Goal: Information Seeking & Learning: Learn about a topic

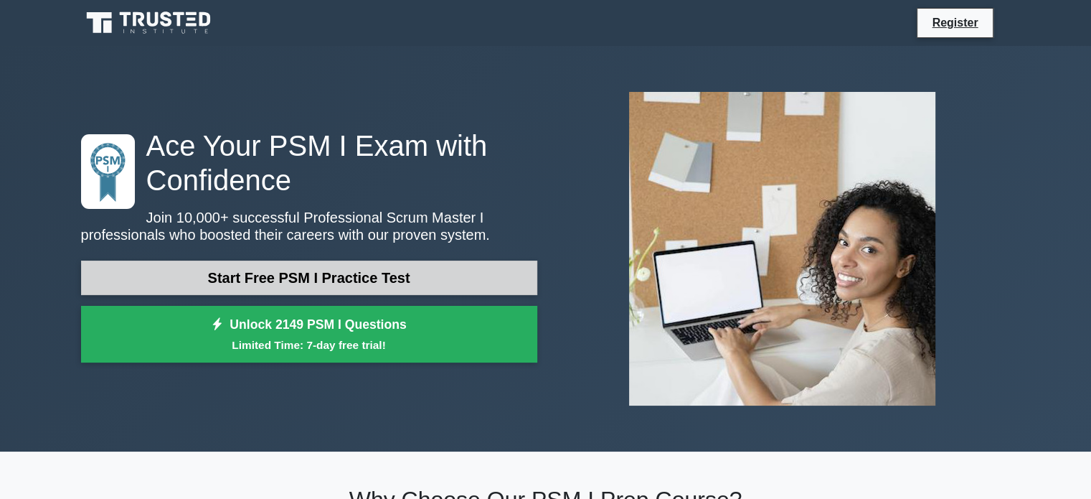
click at [314, 270] on link "Start Free PSM I Practice Test" at bounding box center [309, 277] width 456 height 34
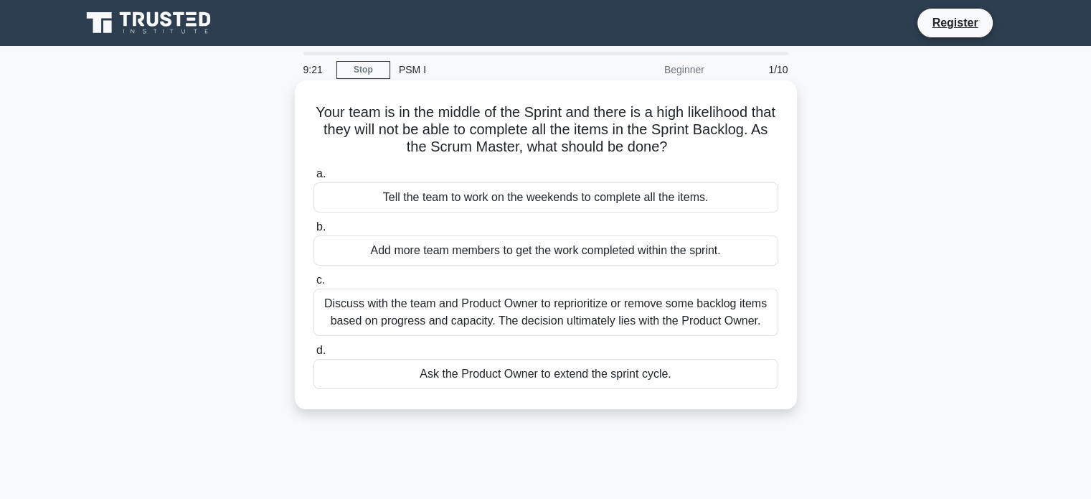
click at [576, 375] on div "Ask the Product Owner to extend the sprint cycle." at bounding box center [546, 374] width 465 height 30
click at [314, 355] on input "d. Ask the Product Owner to extend the sprint cycle." at bounding box center [314, 350] width 0 height 9
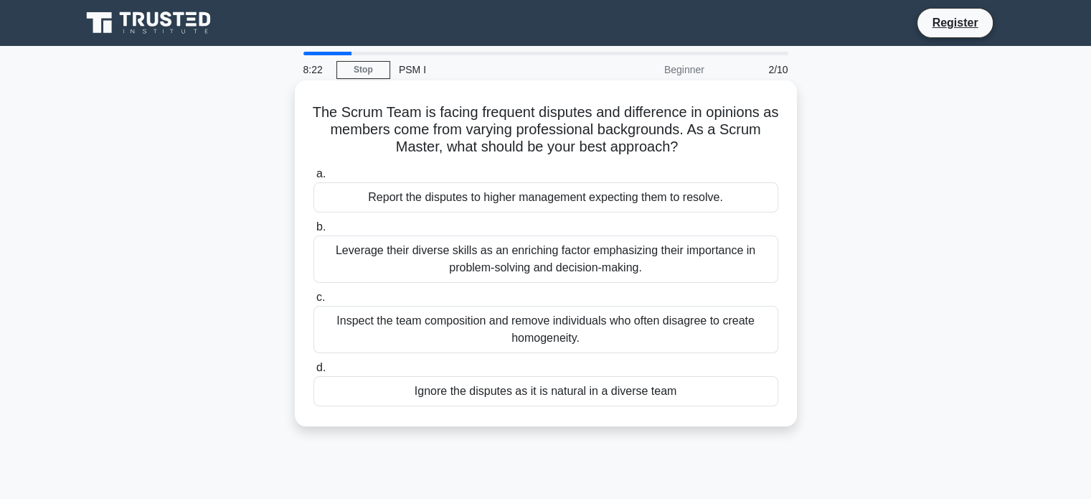
drag, startPoint x: 409, startPoint y: 112, endPoint x: 700, endPoint y: 154, distance: 294.4
click at [700, 154] on h5 "The Scrum Team is facing frequent disputes and difference in opinions as member…" at bounding box center [546, 129] width 468 height 53
copy h5 "The Scrum Team is facing frequent disputes and difference in opinions as member…"
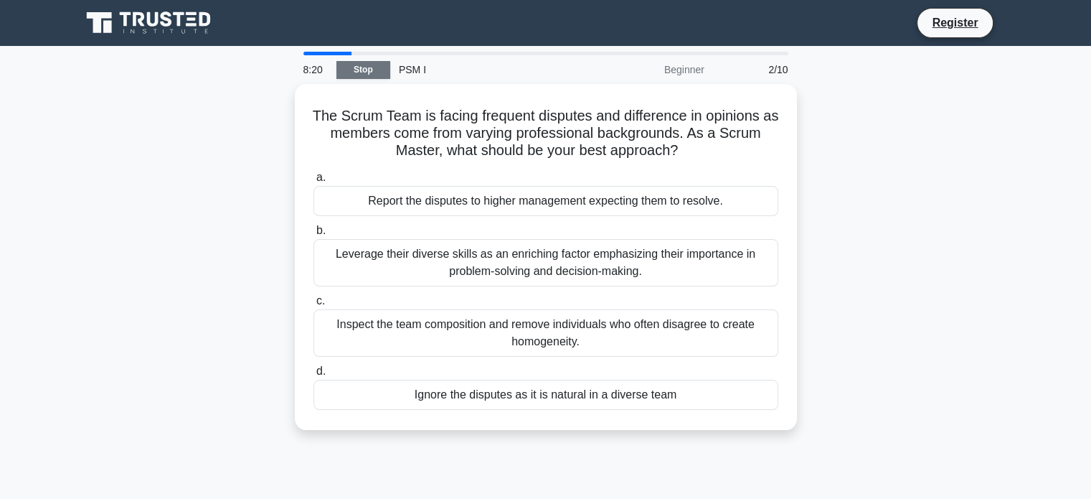
click at [362, 67] on link "Stop" at bounding box center [364, 70] width 54 height 18
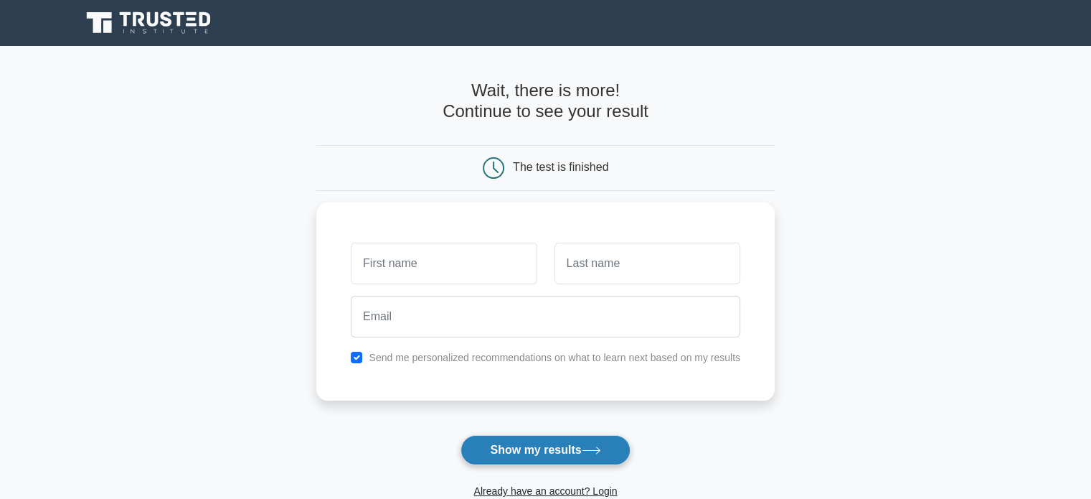
click at [537, 446] on button "Show my results" at bounding box center [545, 450] width 169 height 30
